Goal: Information Seeking & Learning: Learn about a topic

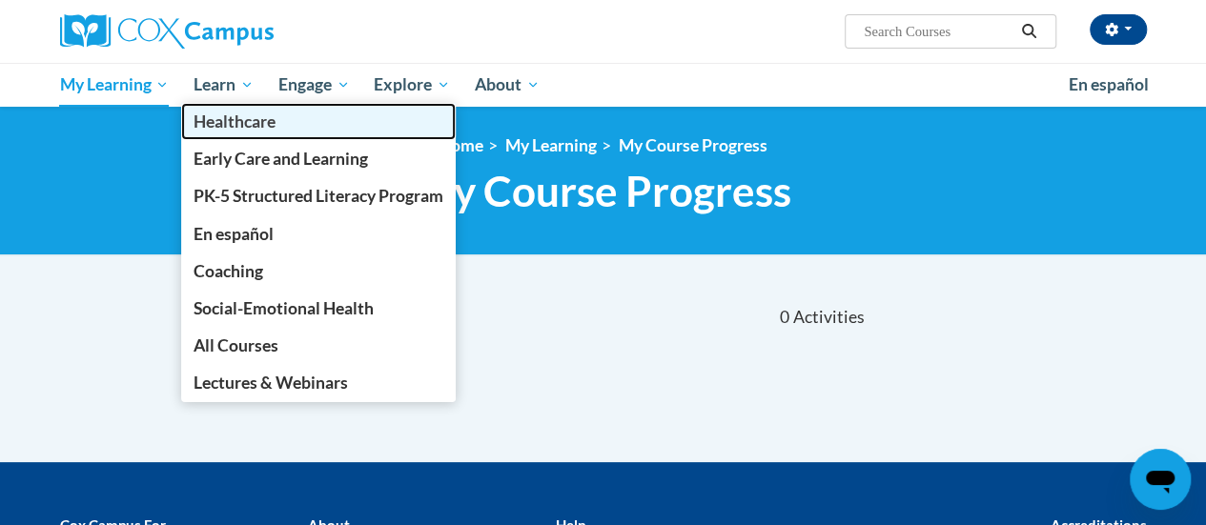
click at [250, 105] on link "Healthcare" at bounding box center [318, 121] width 275 height 37
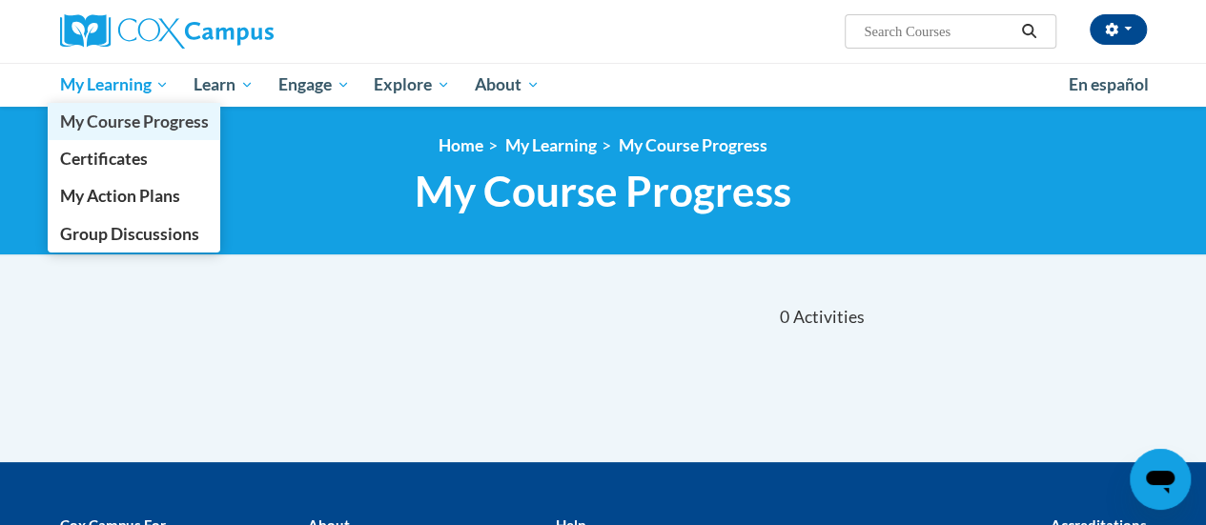
click at [174, 121] on span "My Course Progress" at bounding box center [133, 122] width 149 height 20
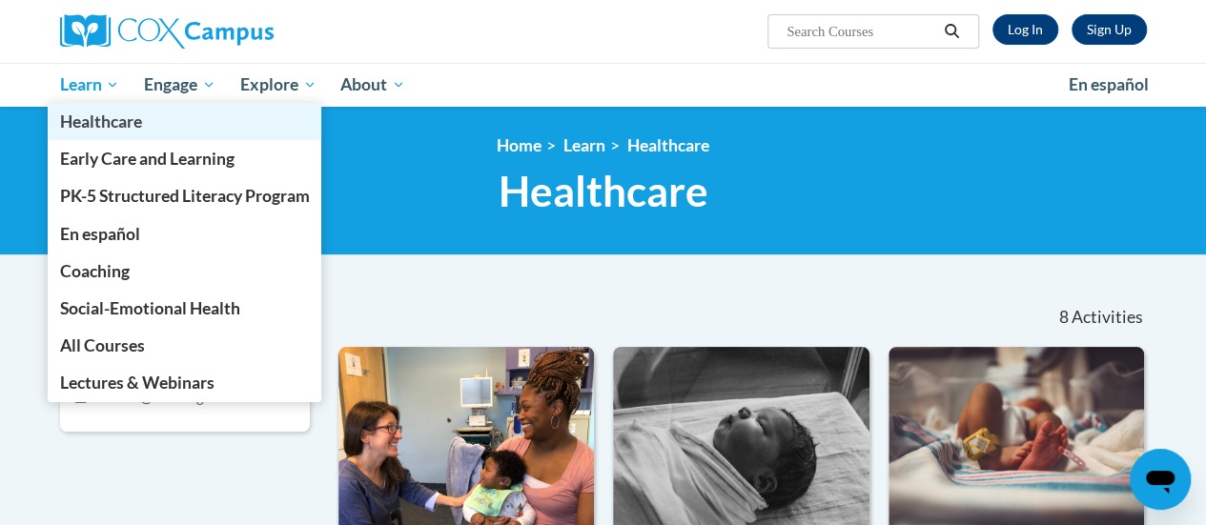
click at [109, 105] on link "Healthcare" at bounding box center [185, 121] width 275 height 37
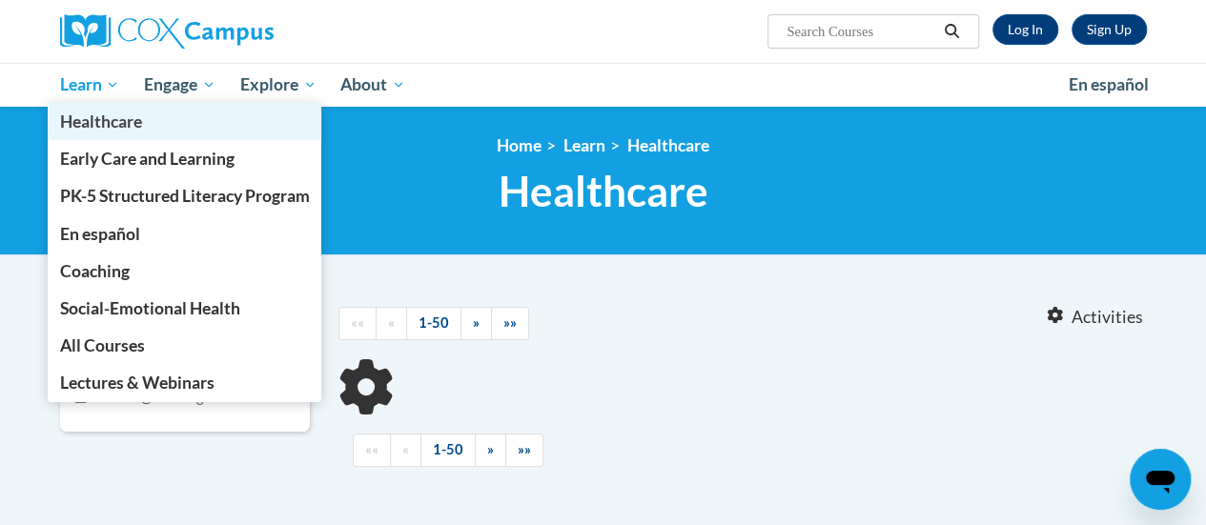
click at [108, 105] on link "Healthcare" at bounding box center [185, 121] width 275 height 37
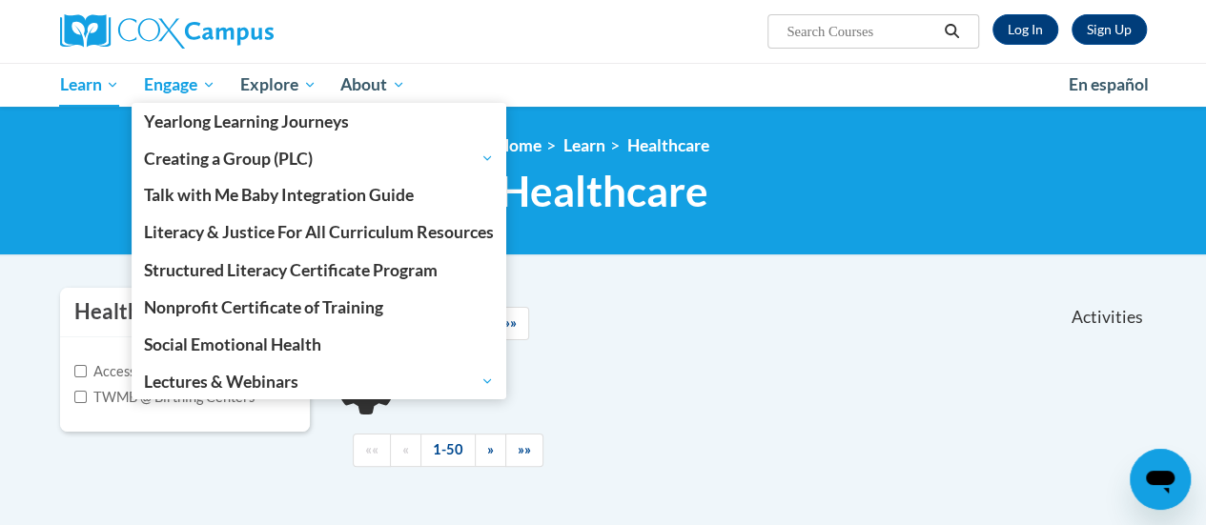
click at [137, 97] on link "Engage" at bounding box center [180, 85] width 96 height 44
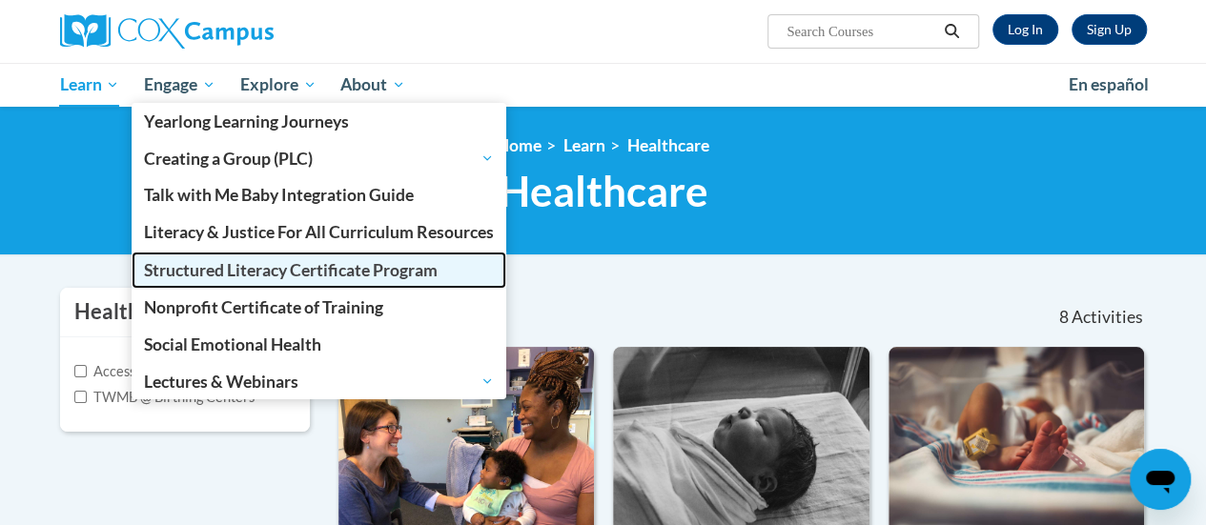
click at [213, 270] on span "Structured Literacy Certificate Program" at bounding box center [291, 270] width 294 height 20
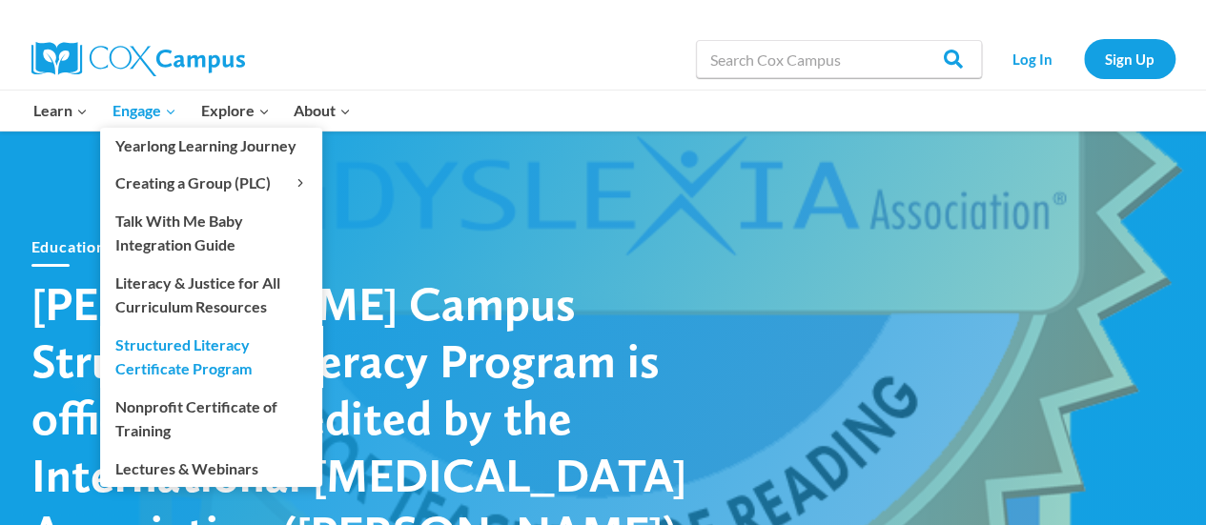
click at [192, 342] on link "Structured Literacy Certificate Program" at bounding box center [211, 356] width 222 height 61
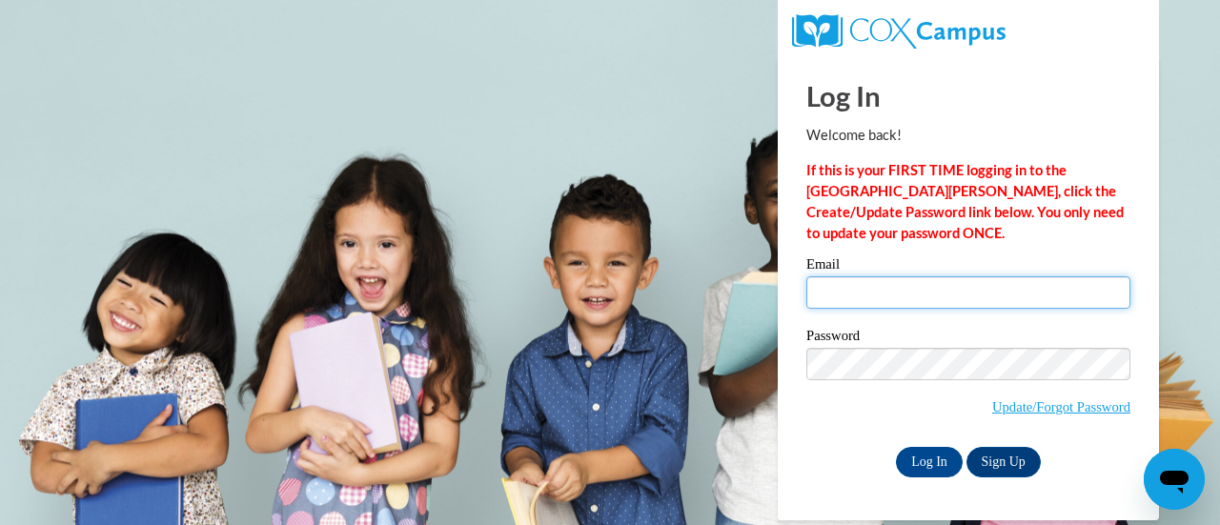
type input "cynthia.haag@rusd.org"
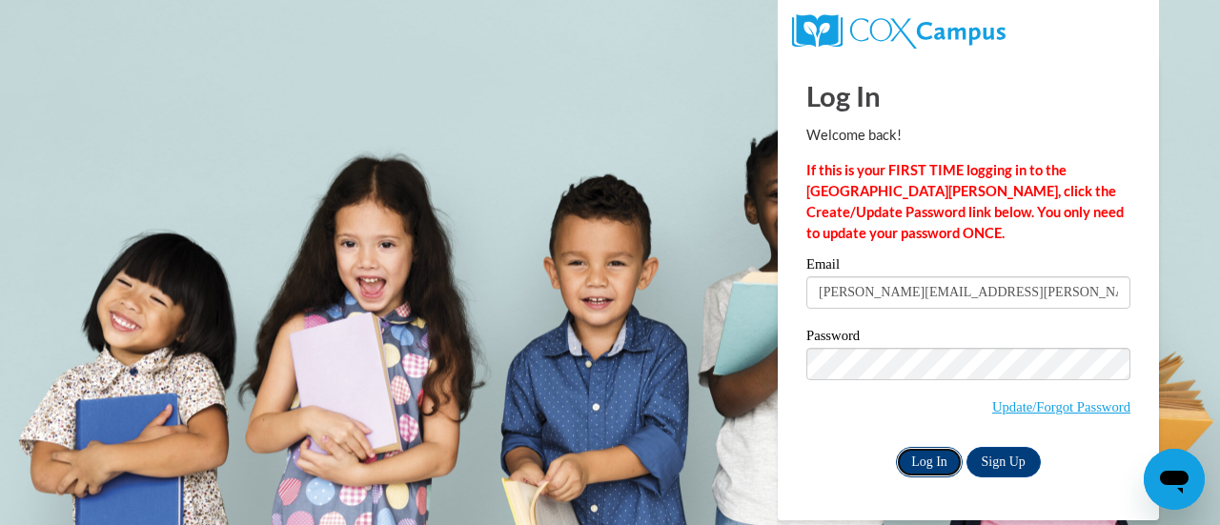
click at [939, 471] on input "Log In" at bounding box center [929, 462] width 67 height 31
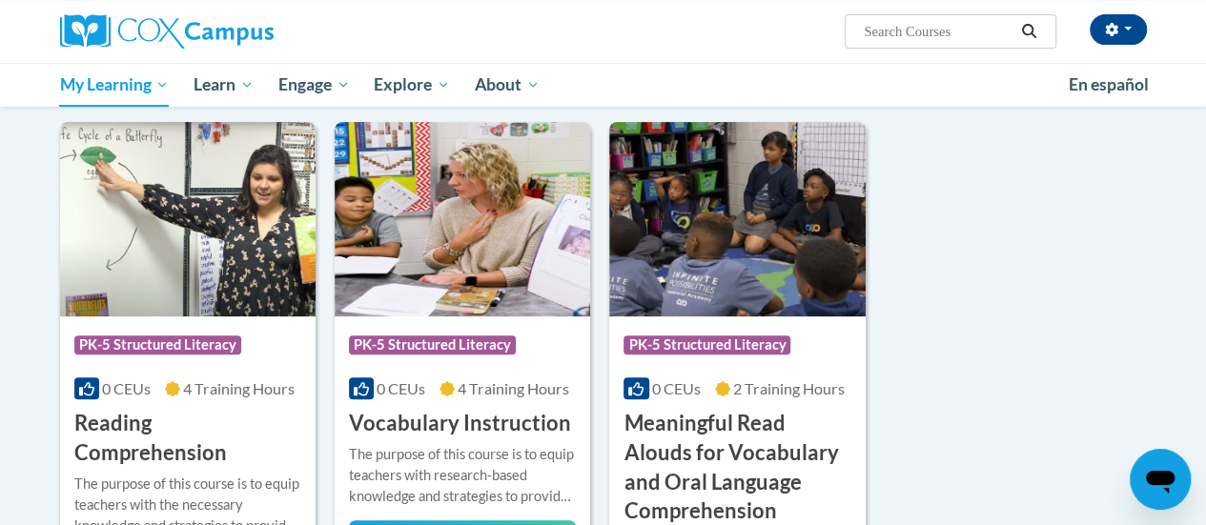
scroll to position [226, 0]
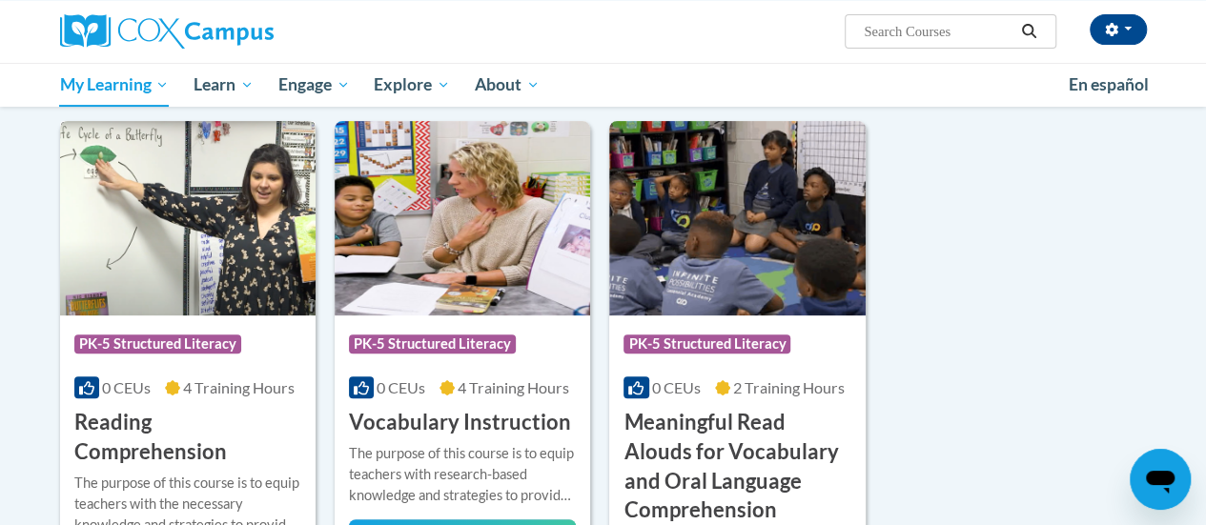
click at [153, 347] on span "PK-5 Structured Literacy" at bounding box center [157, 344] width 167 height 19
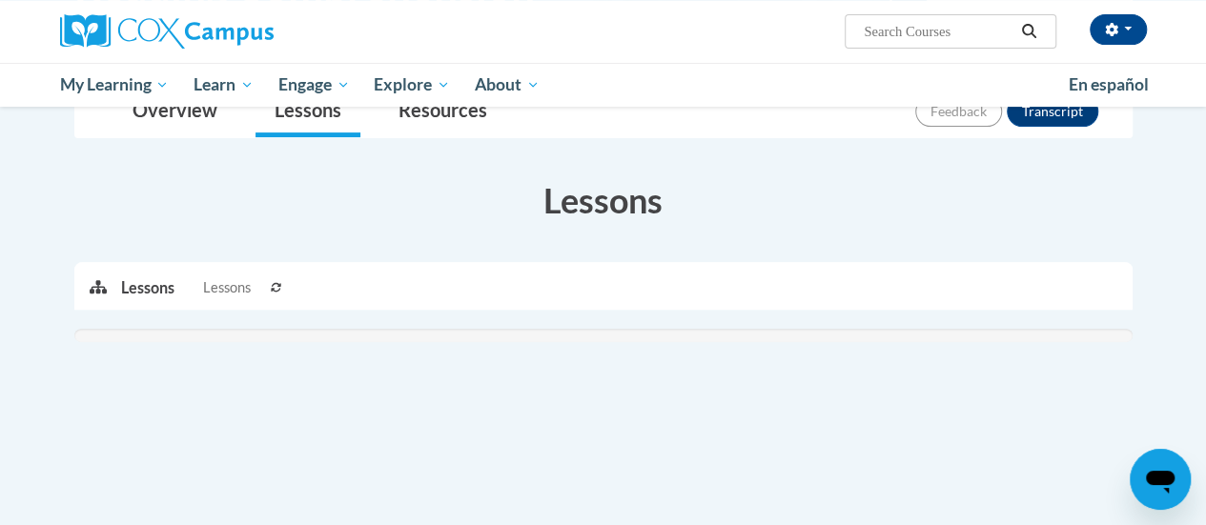
scroll to position [239, 0]
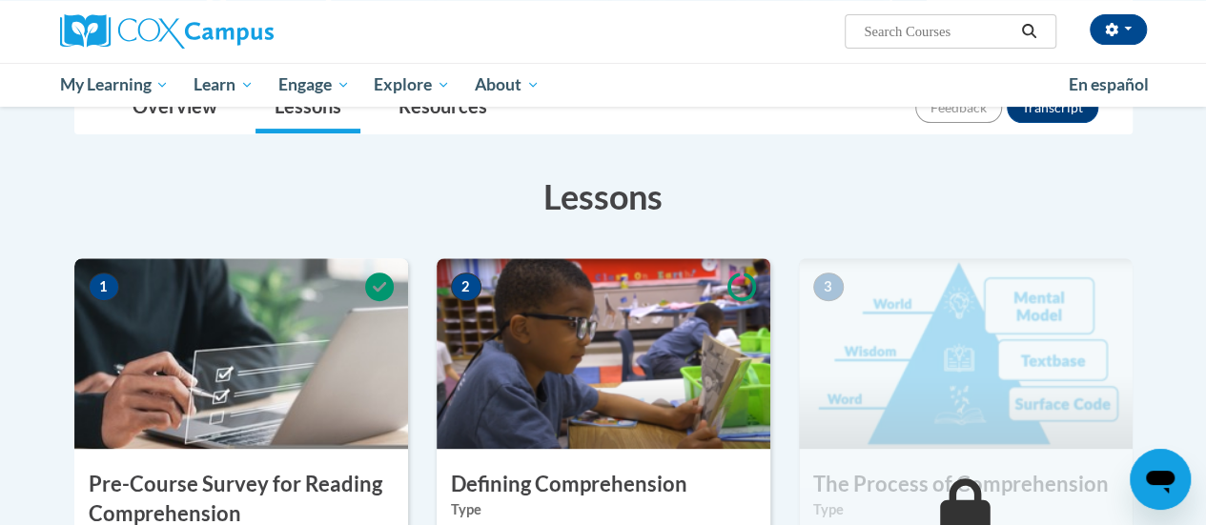
click at [1073, 407] on img at bounding box center [966, 353] width 334 height 191
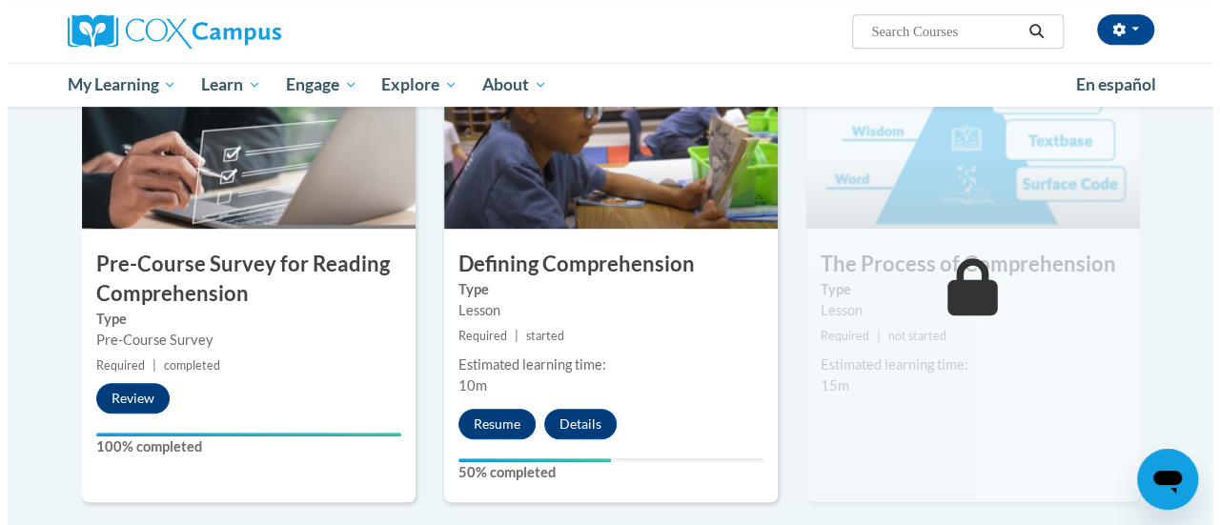
scroll to position [460, 0]
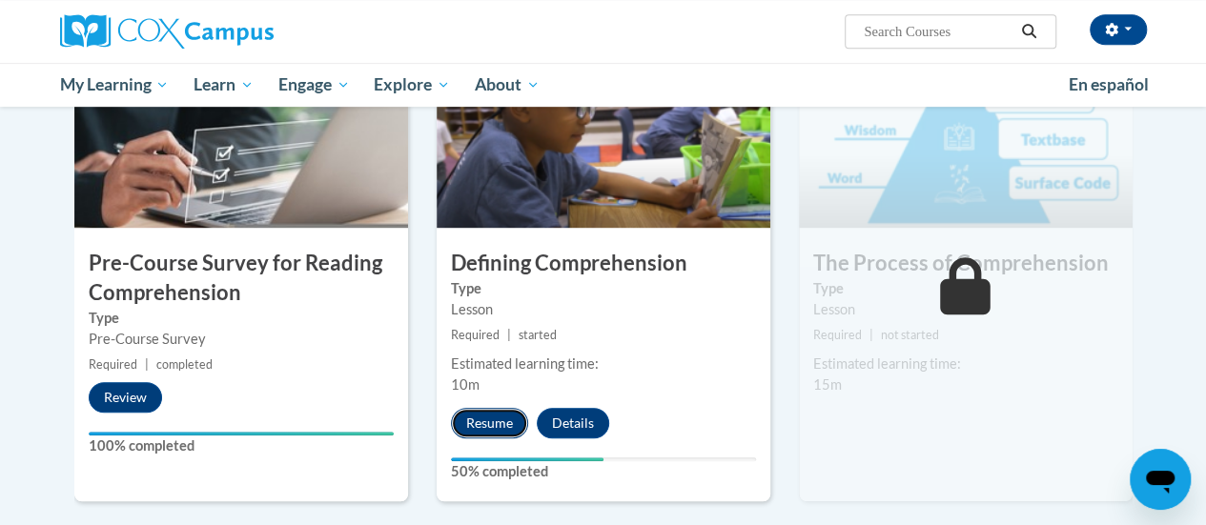
click at [501, 429] on button "Resume" at bounding box center [489, 423] width 77 height 31
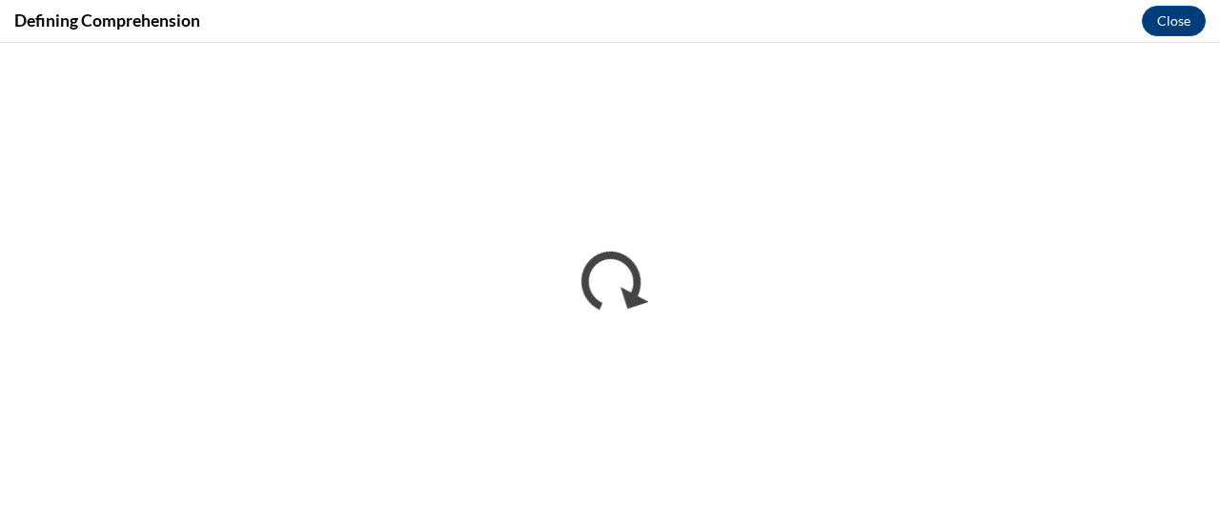
scroll to position [0, 0]
click at [1176, 28] on button "Close" at bounding box center [1174, 21] width 64 height 31
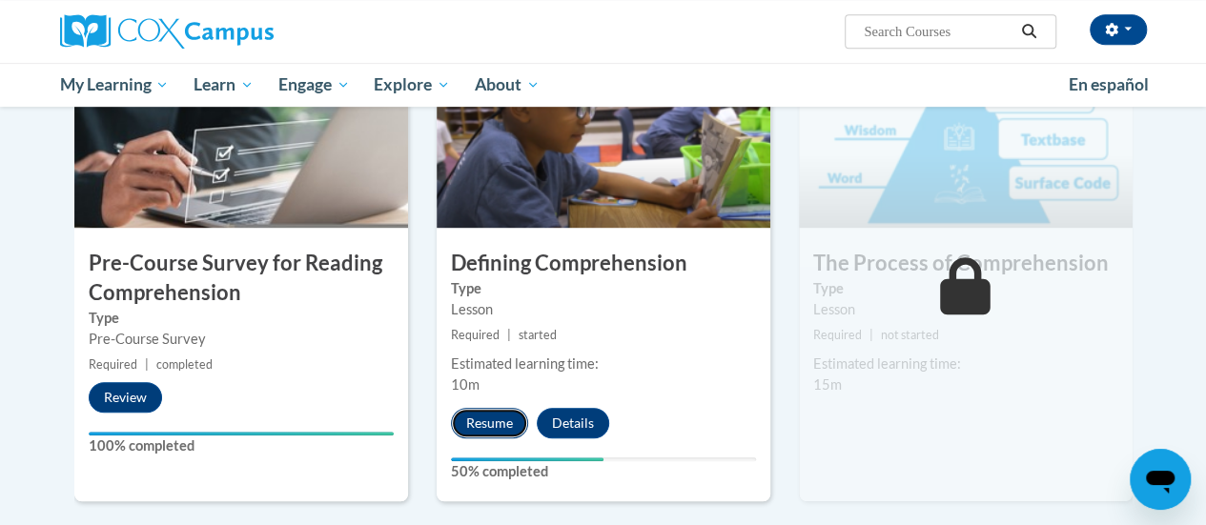
click at [489, 427] on button "Resume" at bounding box center [489, 423] width 77 height 31
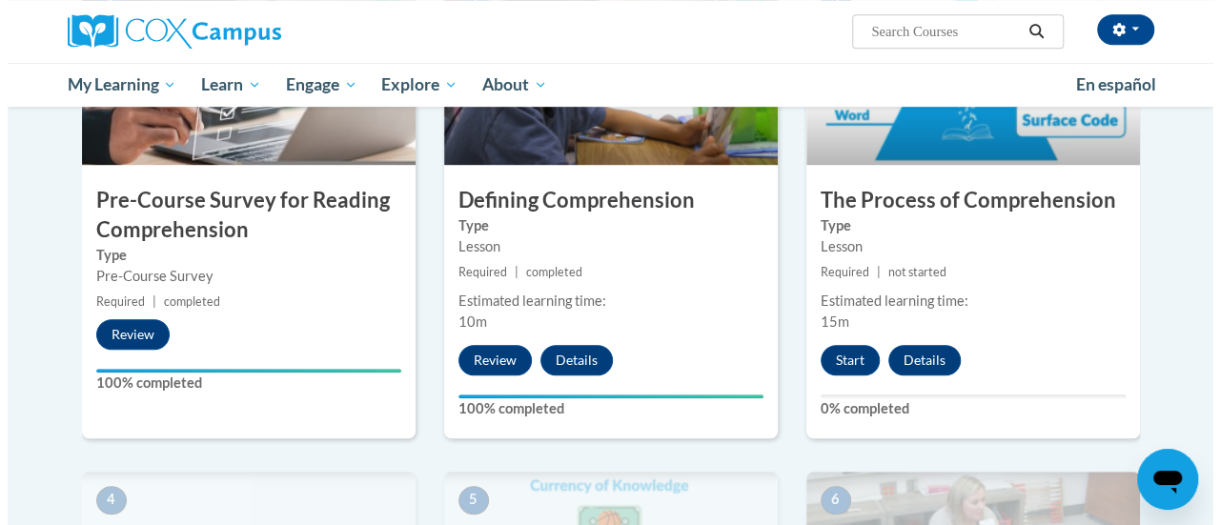
scroll to position [522, 0]
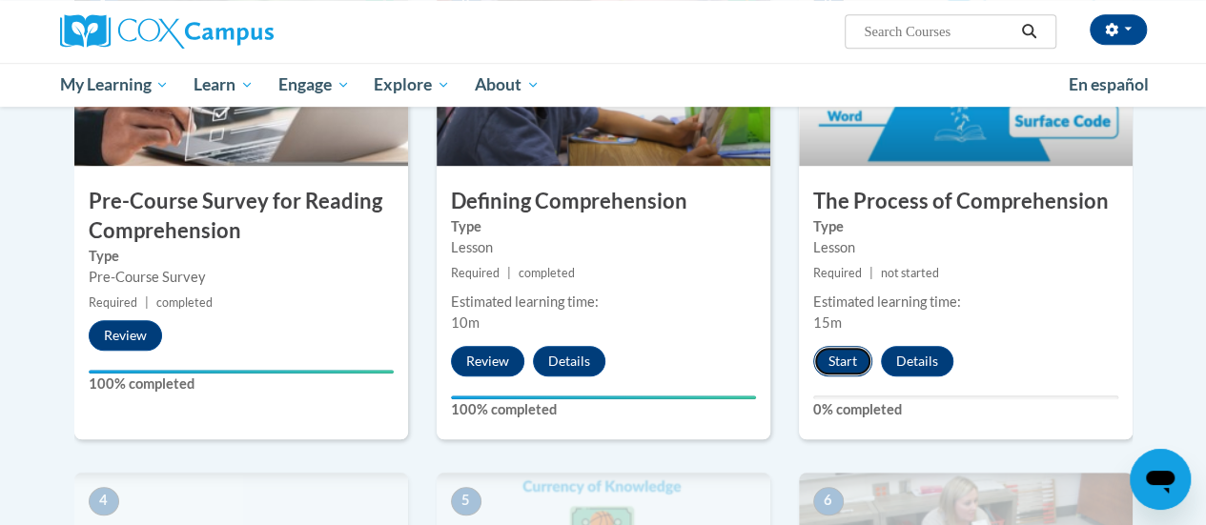
click at [840, 360] on button "Start" at bounding box center [842, 361] width 59 height 31
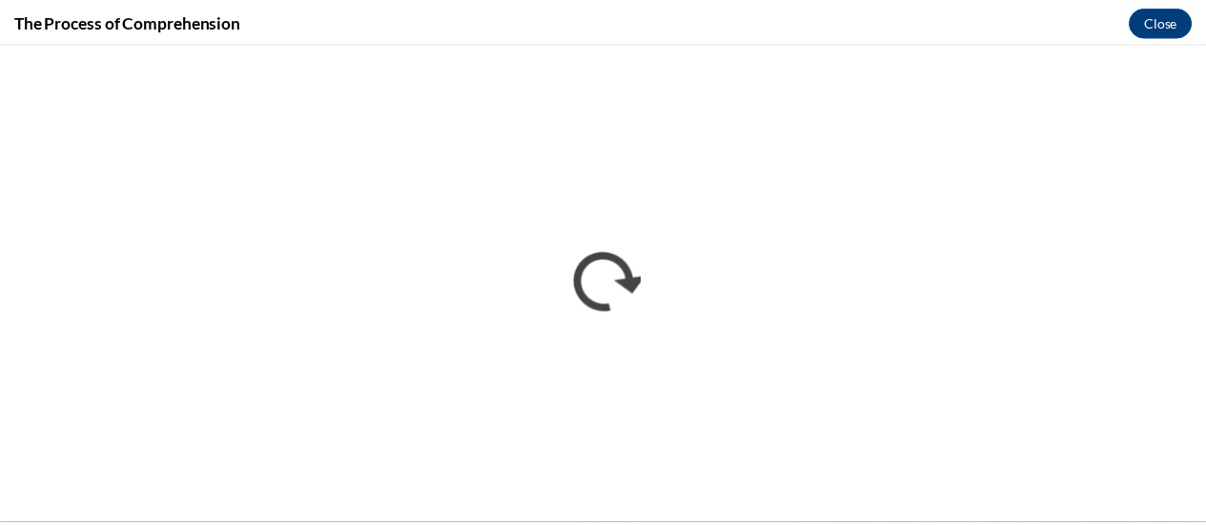
scroll to position [0, 0]
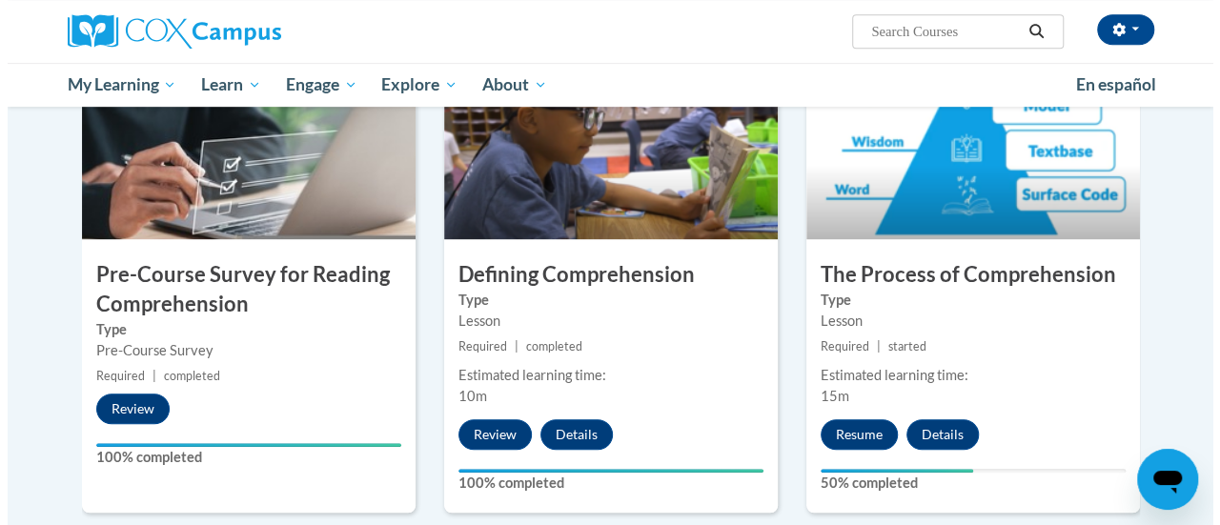
scroll to position [450, 0]
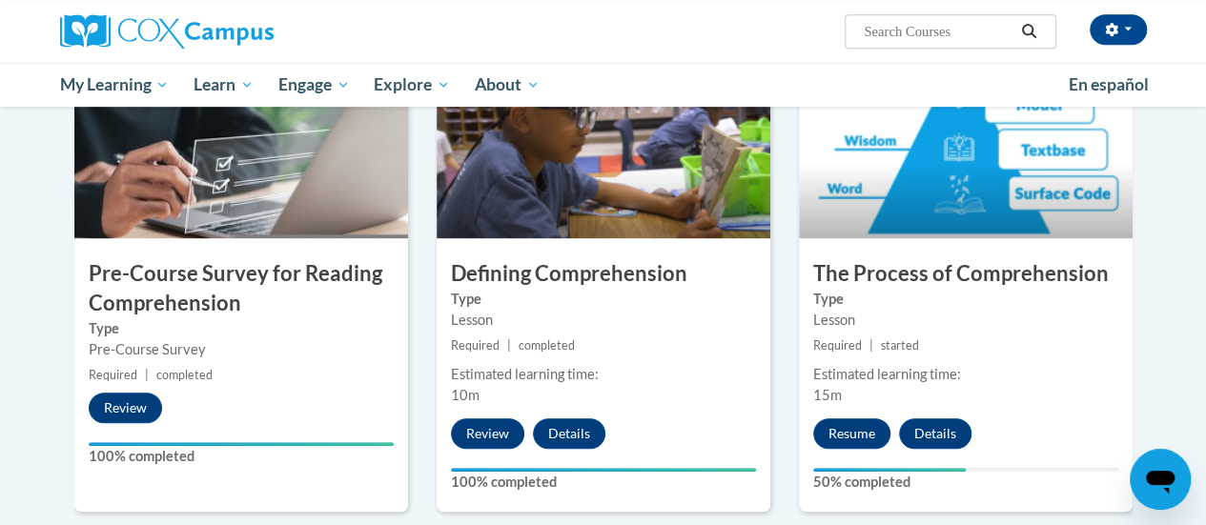
click at [646, 281] on h3 "Defining Comprehension" at bounding box center [604, 274] width 334 height 30
click at [850, 431] on button "Resume" at bounding box center [851, 434] width 77 height 31
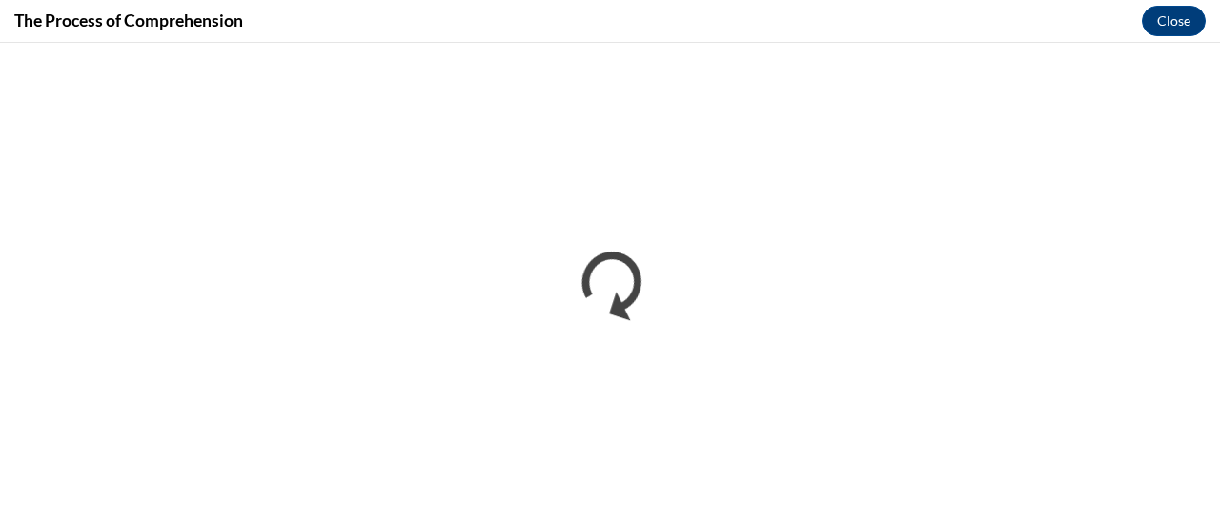
scroll to position [0, 0]
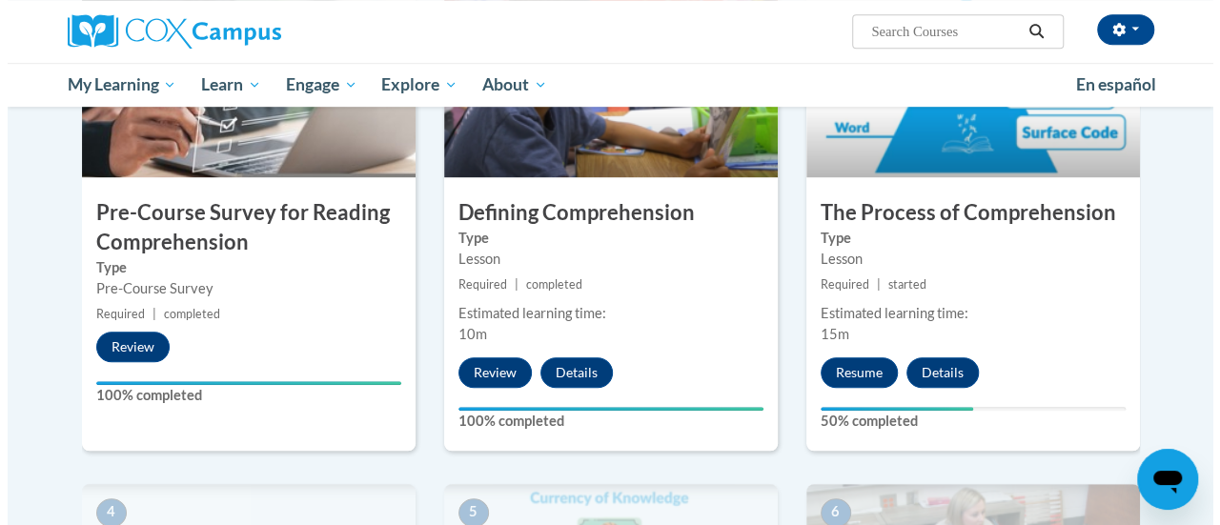
scroll to position [512, 0]
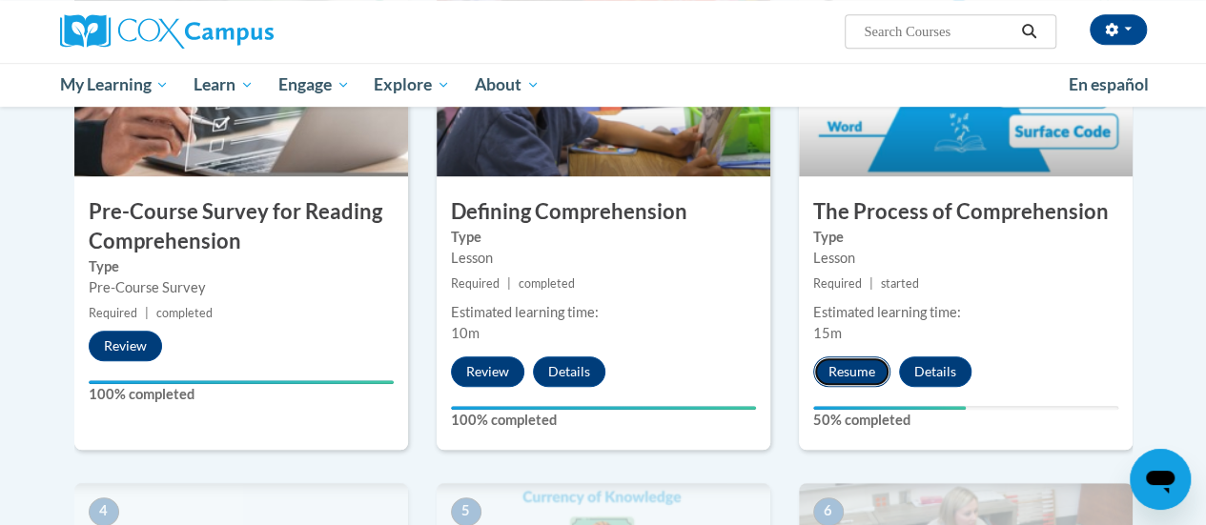
click at [837, 382] on button "Resume" at bounding box center [851, 372] width 77 height 31
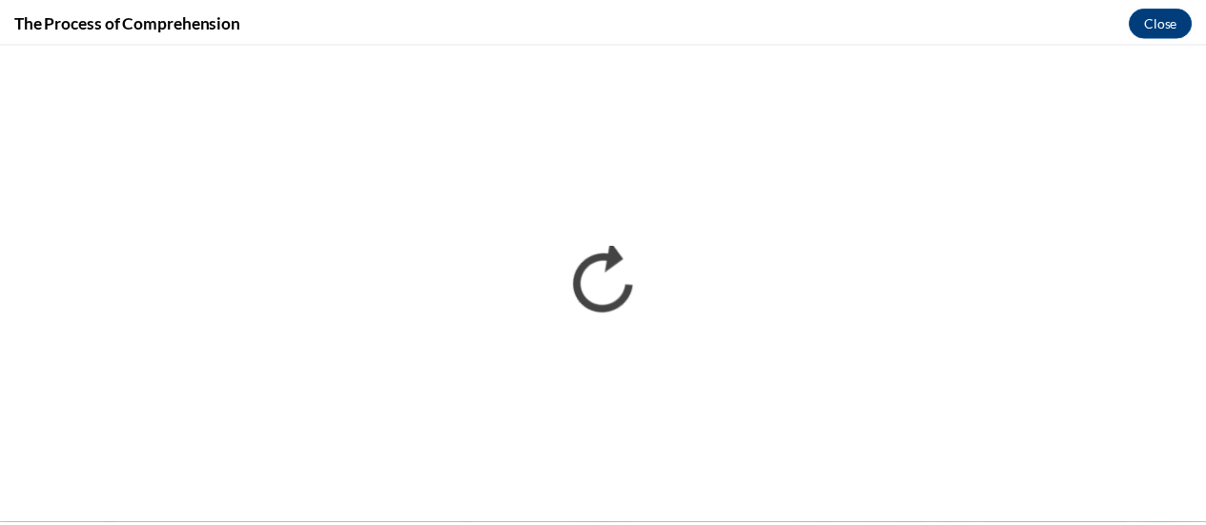
scroll to position [0, 0]
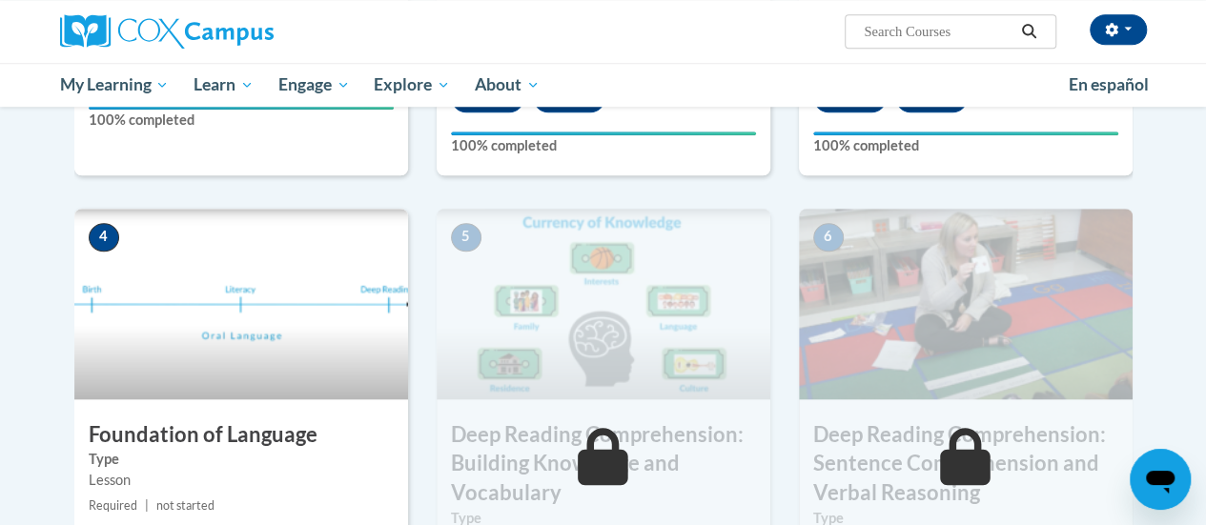
scroll to position [789, 0]
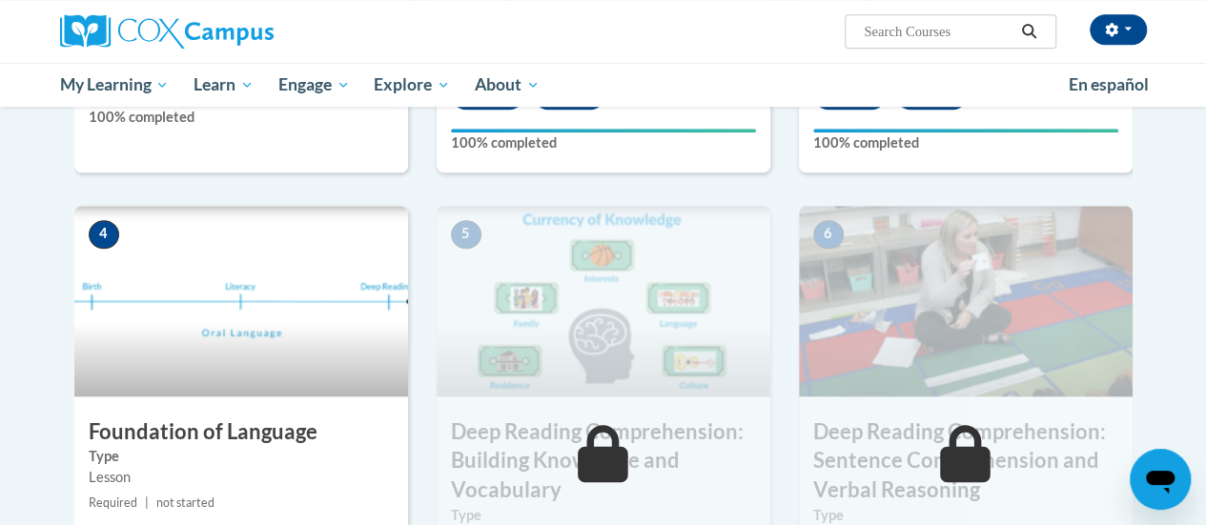
click at [279, 439] on h3 "Foundation of Language" at bounding box center [241, 433] width 334 height 30
click at [147, 242] on img at bounding box center [241, 301] width 334 height 191
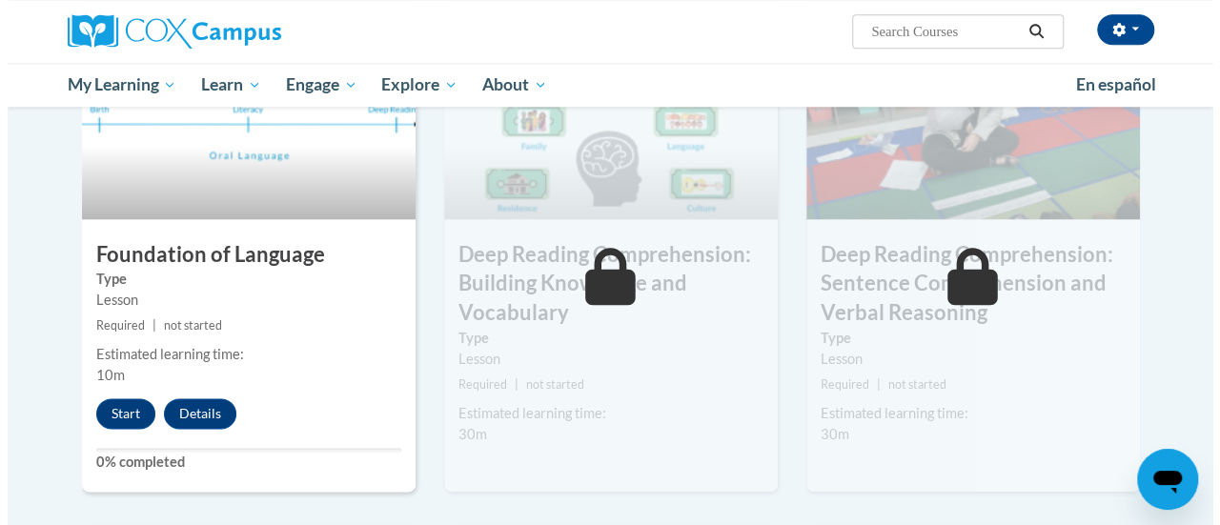
scroll to position [970, 0]
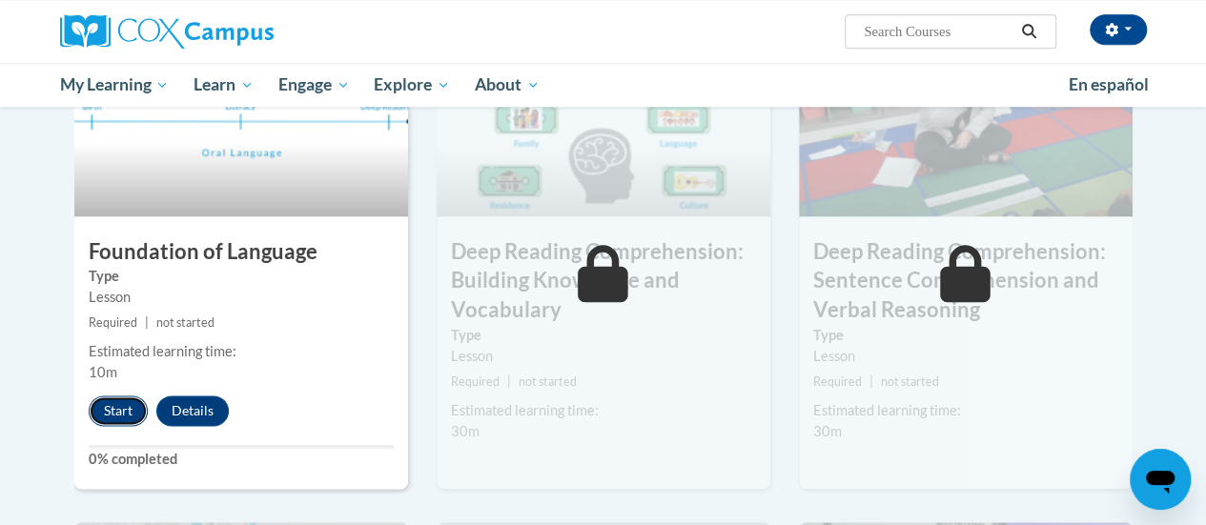
click at [125, 410] on button "Start" at bounding box center [118, 411] width 59 height 31
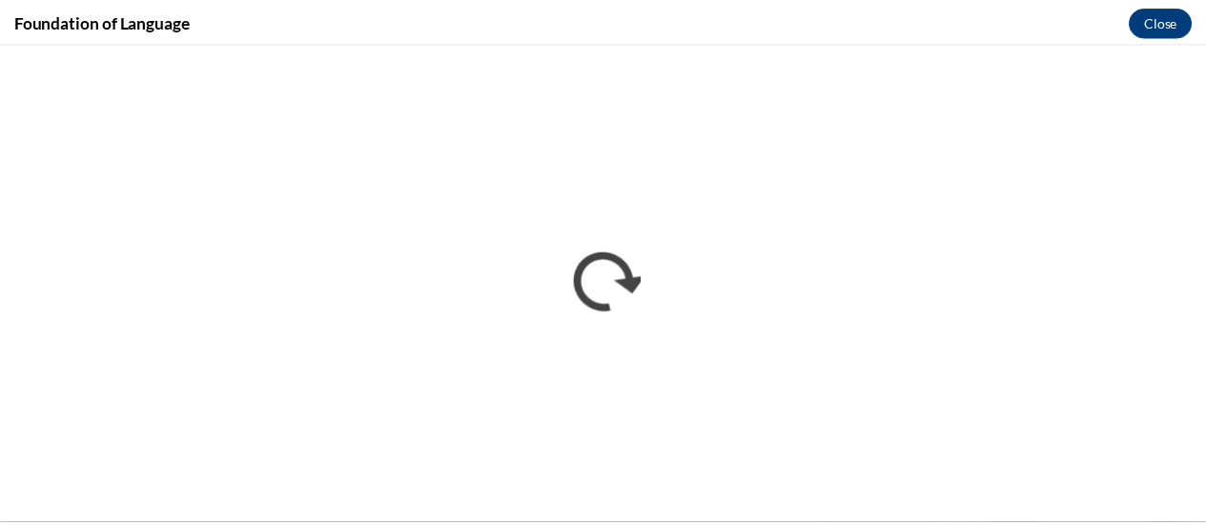
scroll to position [0, 0]
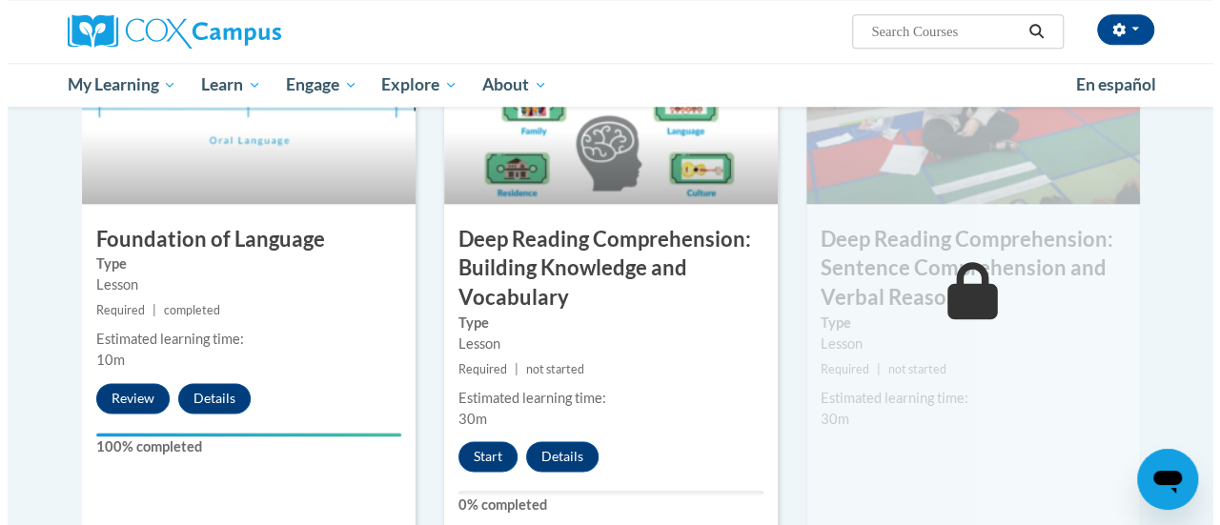
scroll to position [986, 0]
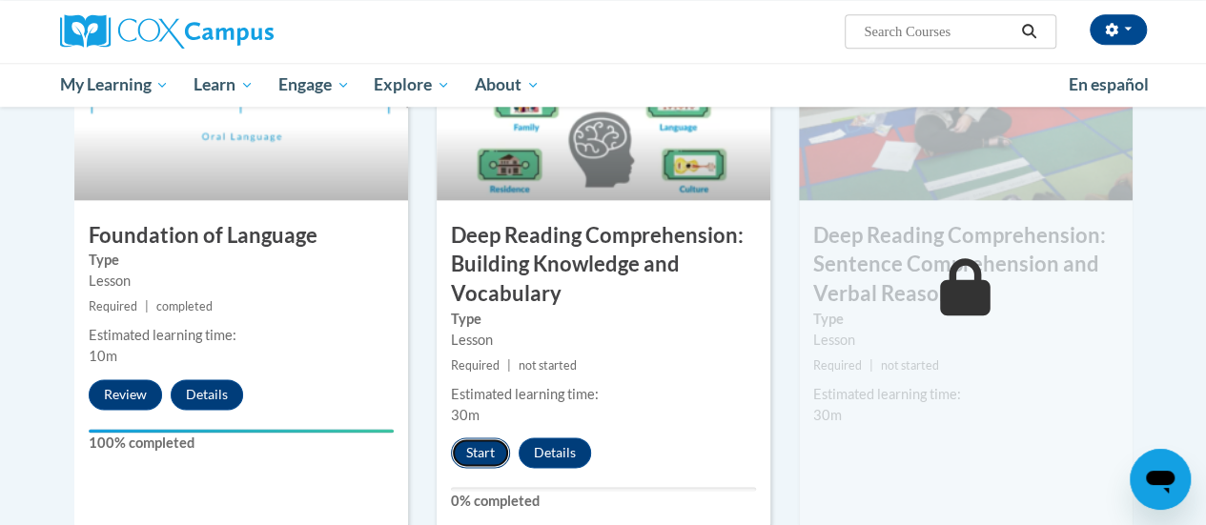
click at [477, 452] on button "Start" at bounding box center [480, 453] width 59 height 31
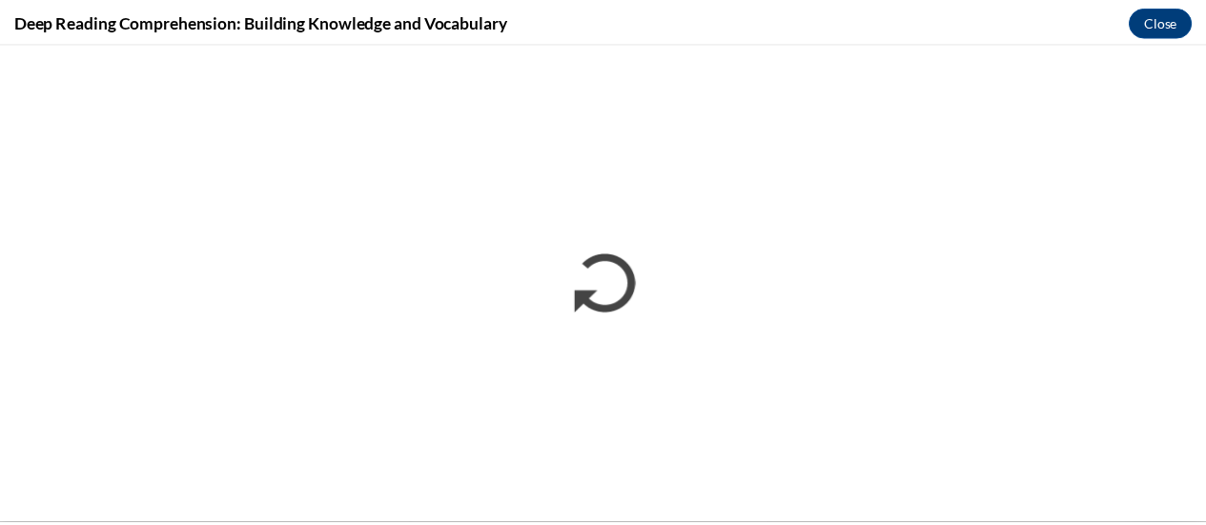
scroll to position [0, 0]
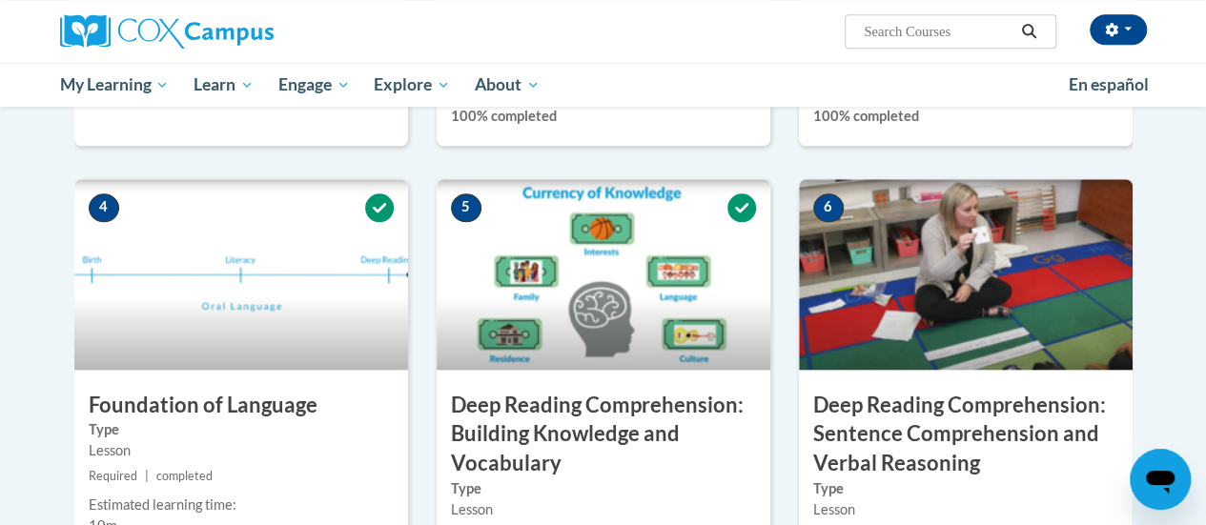
scroll to position [812, 0]
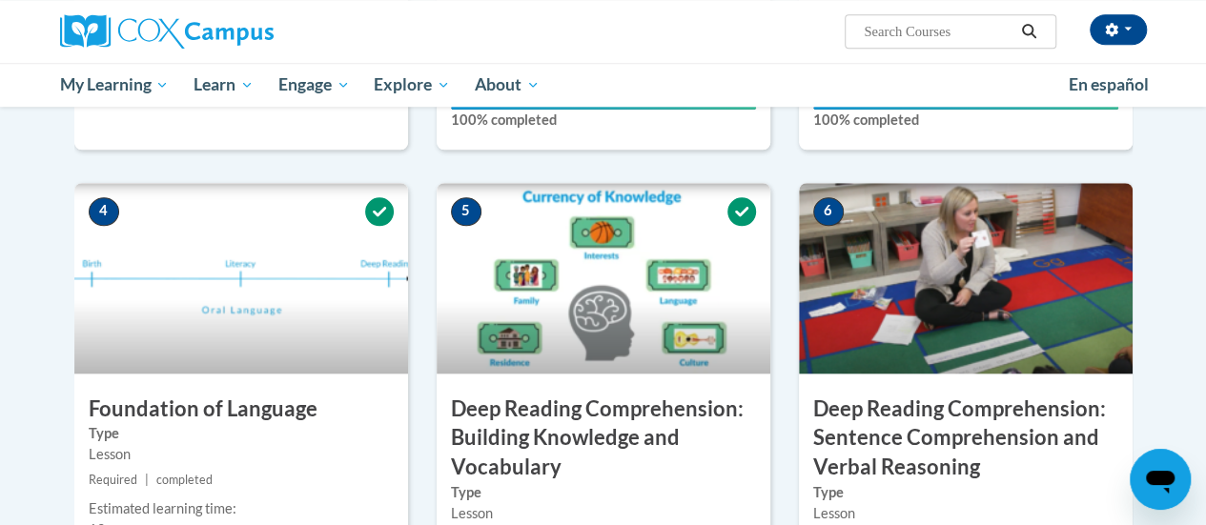
click at [995, 334] on img at bounding box center [966, 278] width 334 height 191
click at [1004, 409] on h3 "Deep Reading Comprehension: Sentence Comprehension and Verbal Reasoning" at bounding box center [966, 439] width 334 height 88
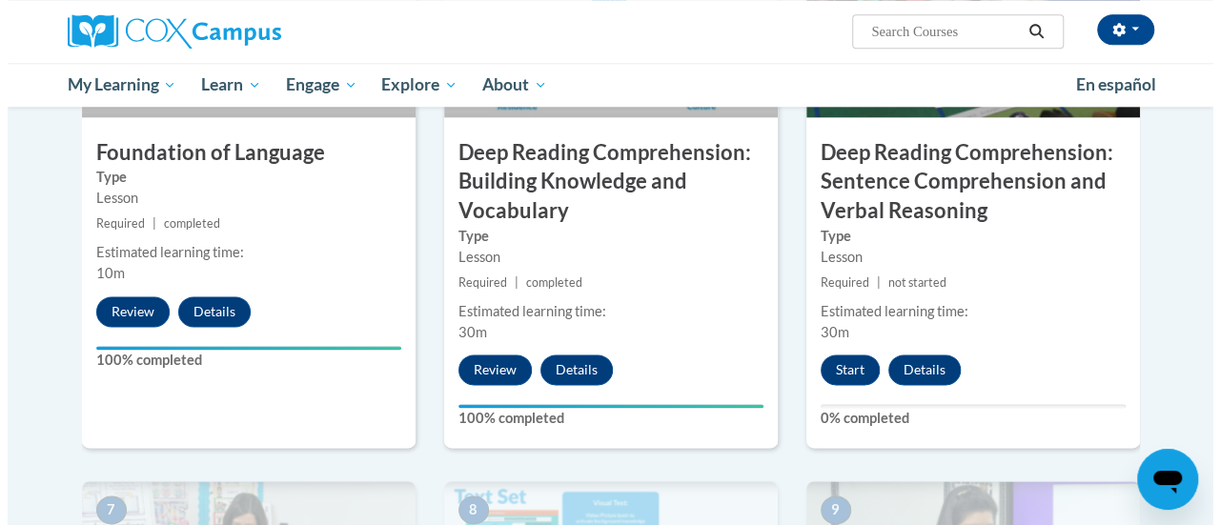
scroll to position [1072, 0]
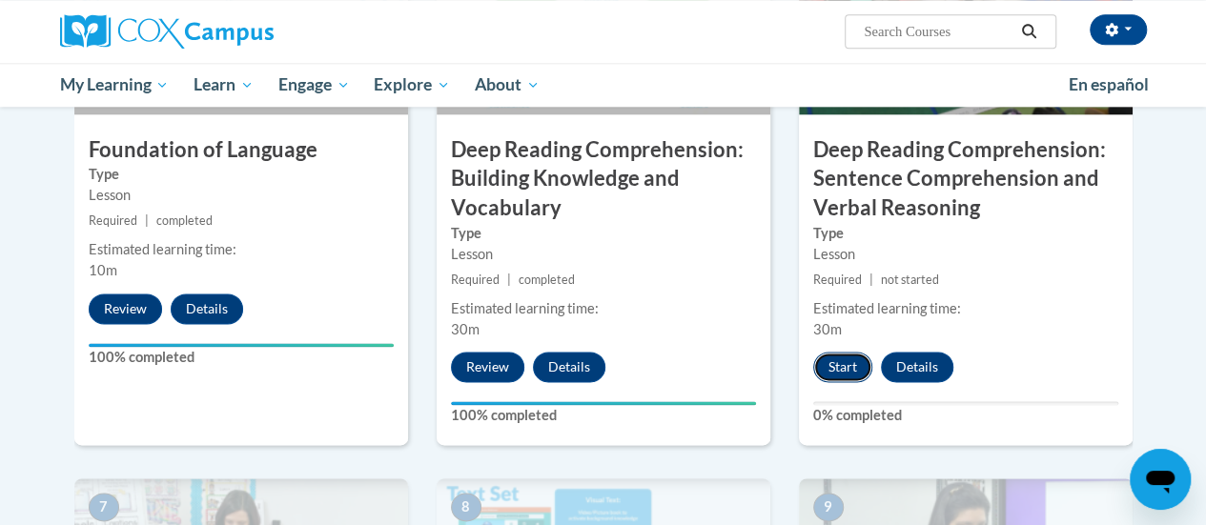
click at [836, 367] on button "Start" at bounding box center [842, 367] width 59 height 31
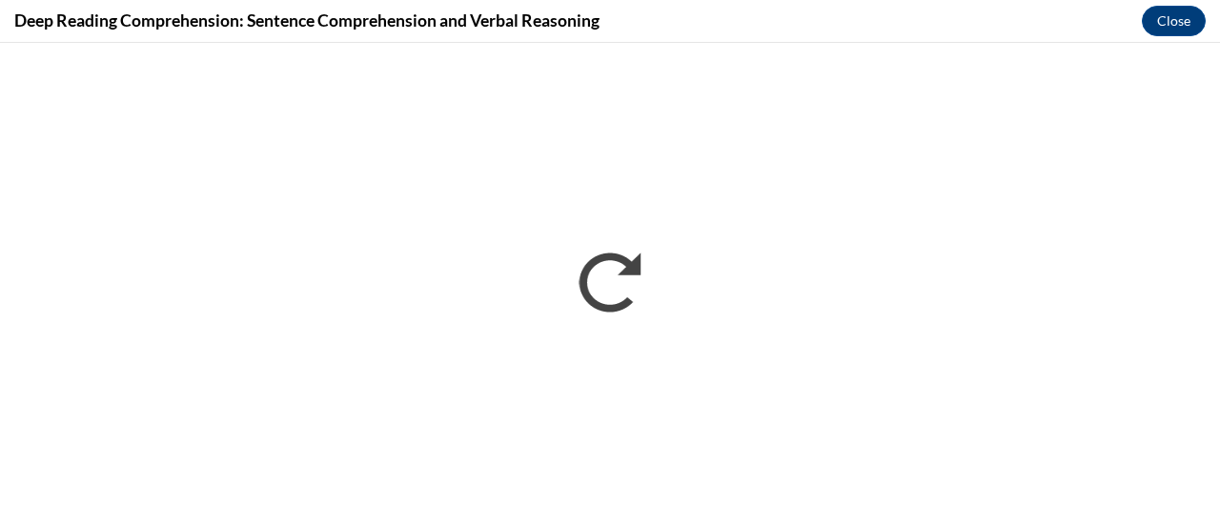
scroll to position [0, 0]
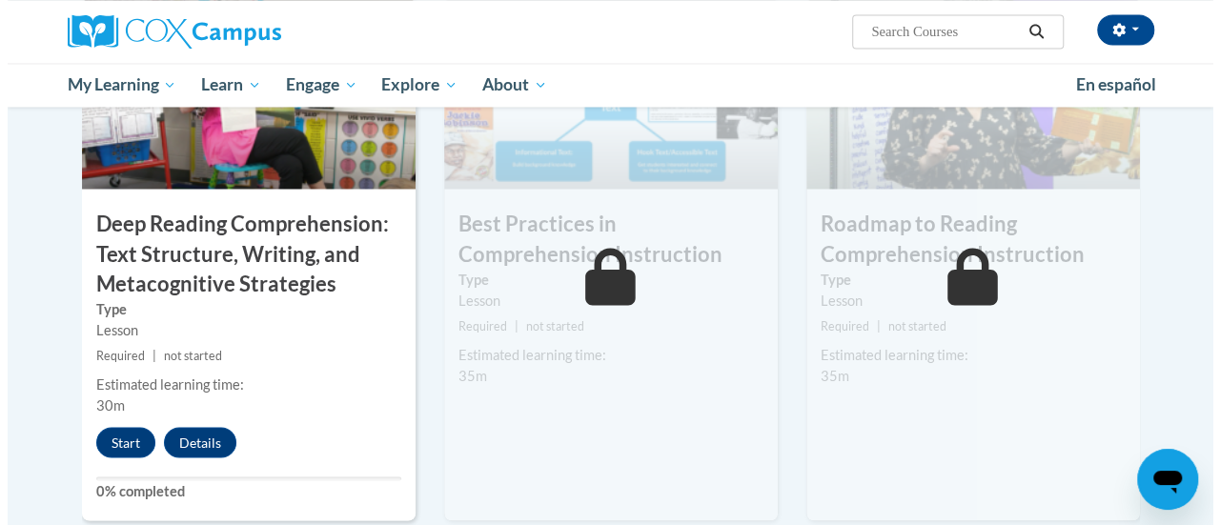
scroll to position [1553, 0]
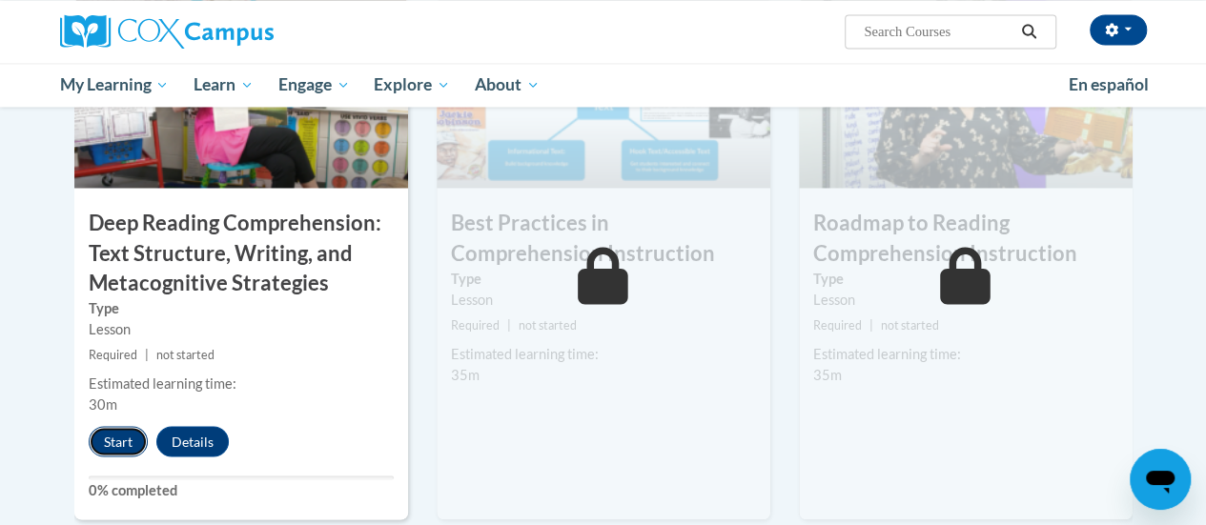
click at [110, 439] on button "Start" at bounding box center [118, 441] width 59 height 31
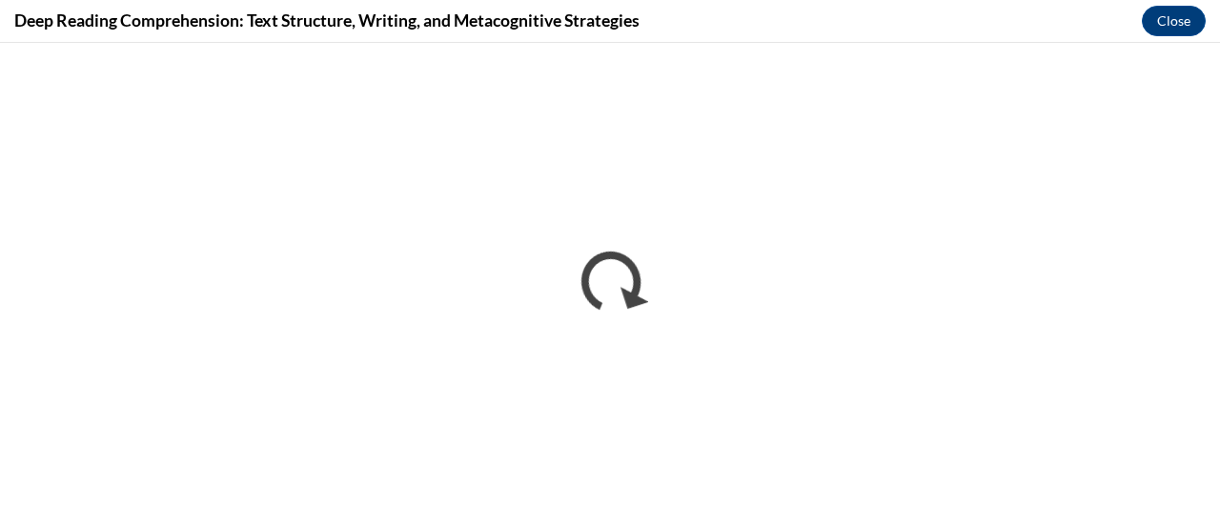
scroll to position [0, 0]
